Goal: Transaction & Acquisition: Purchase product/service

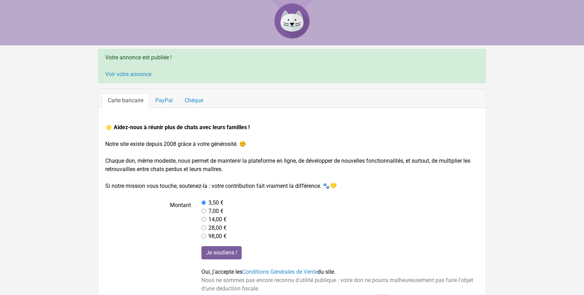
scroll to position [22, 0]
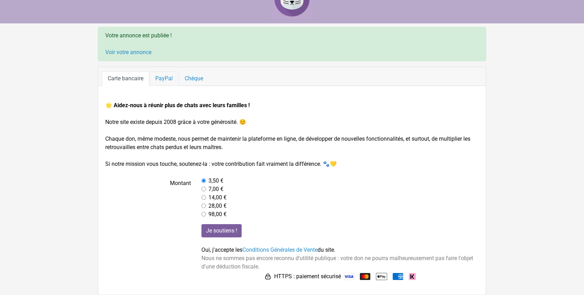
click at [165, 81] on link "PayPal" at bounding box center [163, 78] width 29 height 15
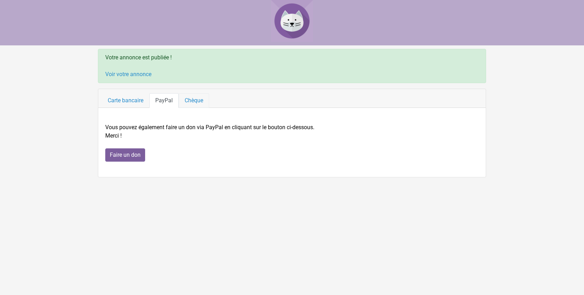
click at [197, 99] on link "Chèque" at bounding box center [194, 100] width 30 height 15
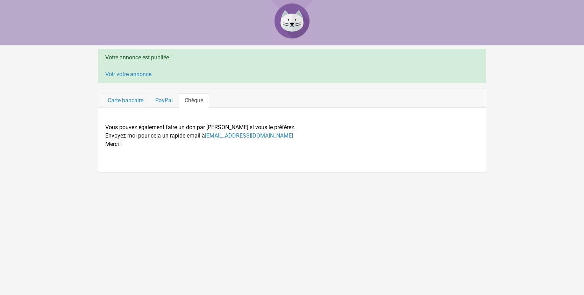
click at [131, 99] on link "Carte bancaire" at bounding box center [126, 100] width 48 height 15
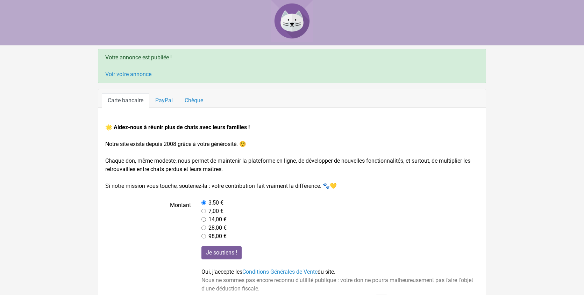
scroll to position [22, 0]
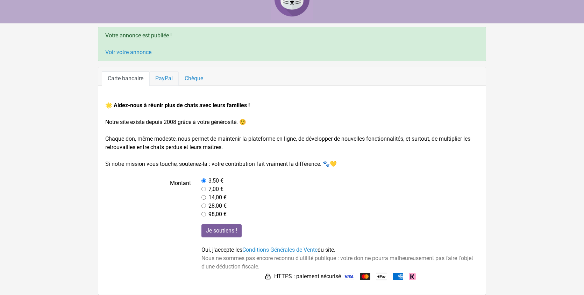
click at [168, 77] on link "PayPal" at bounding box center [163, 78] width 29 height 15
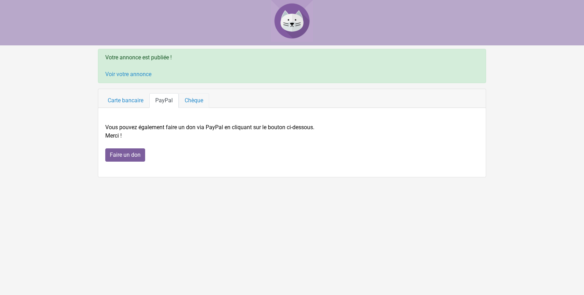
click at [192, 98] on link "Chèque" at bounding box center [194, 100] width 30 height 15
